Goal: Find specific page/section: Find specific page/section

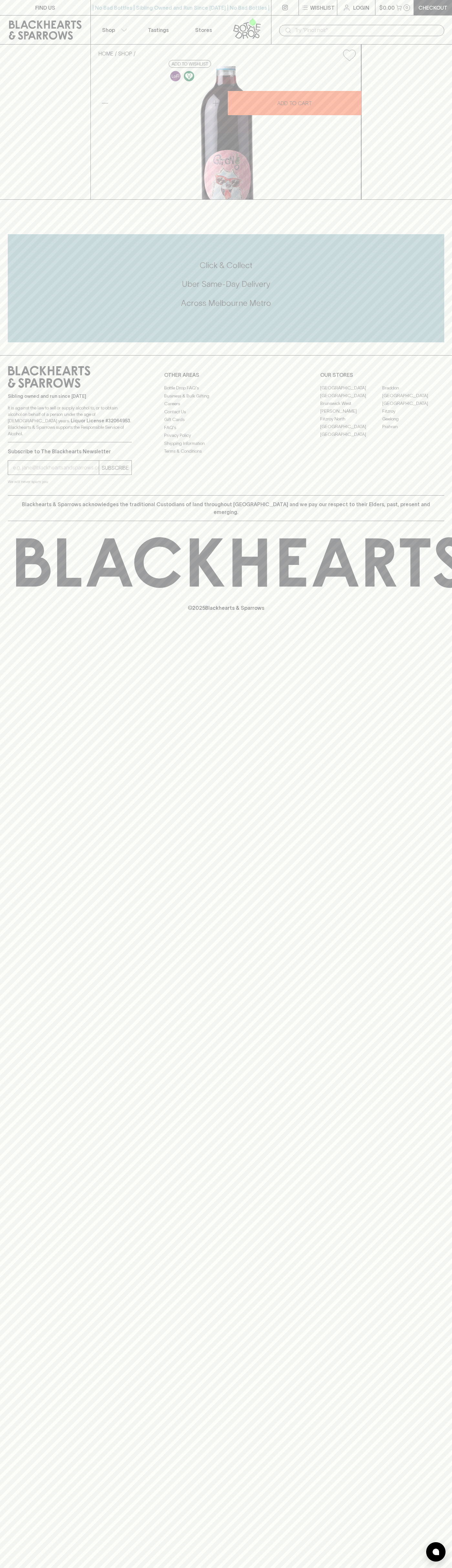
click at [17, 13] on link "FIND US" at bounding box center [45, 7] width 90 height 15
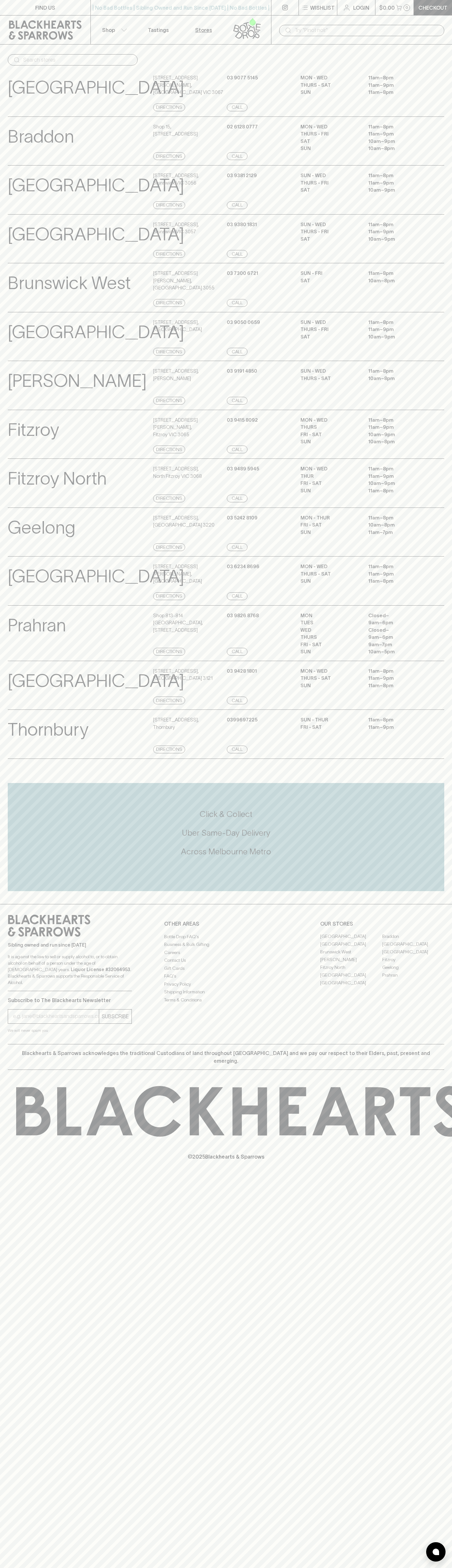
click at [150, 1568] on html "FIND US | No Bad Bottles | Sibling Owned and Run Since 2006 | No Bad Bottles | …" at bounding box center [226, 784] width 452 height 1568
click at [28, 207] on div "Brunswick View Store Details" at bounding box center [80, 190] width 144 height 37
